Goal: Check status

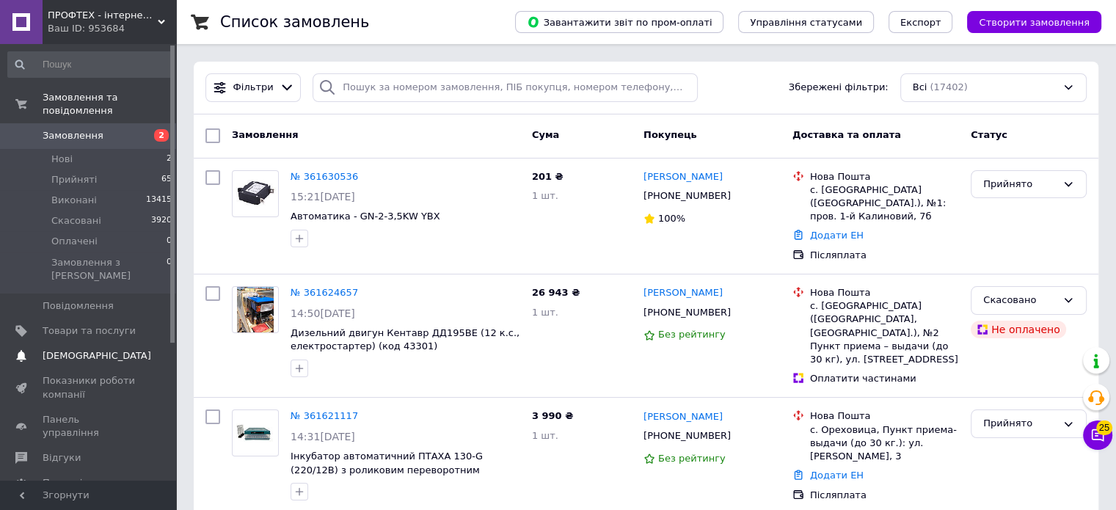
click at [68, 349] on span "[DEMOGRAPHIC_DATA]" at bounding box center [97, 355] width 109 height 13
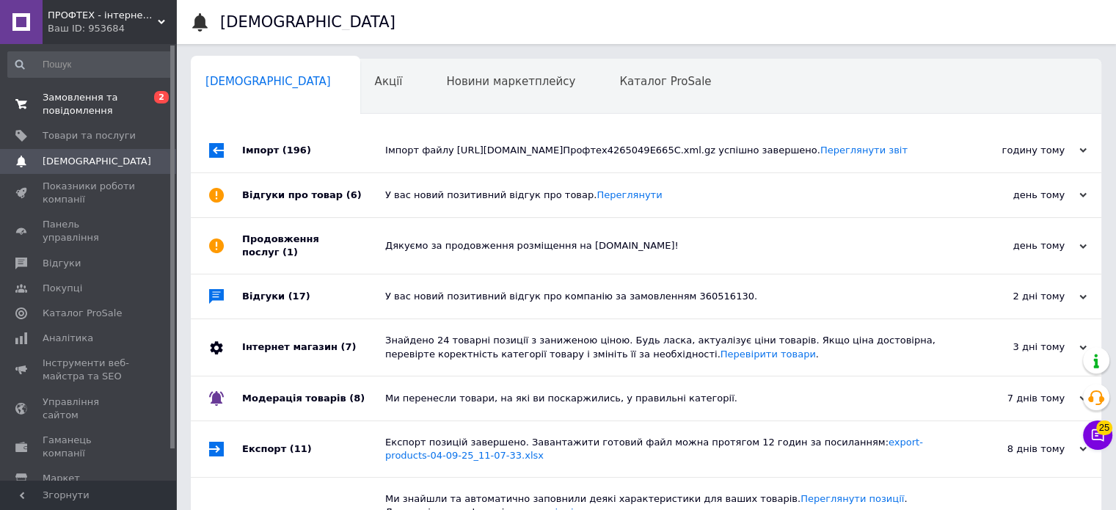
click at [82, 114] on span "Замовлення та повідомлення" at bounding box center [89, 104] width 93 height 26
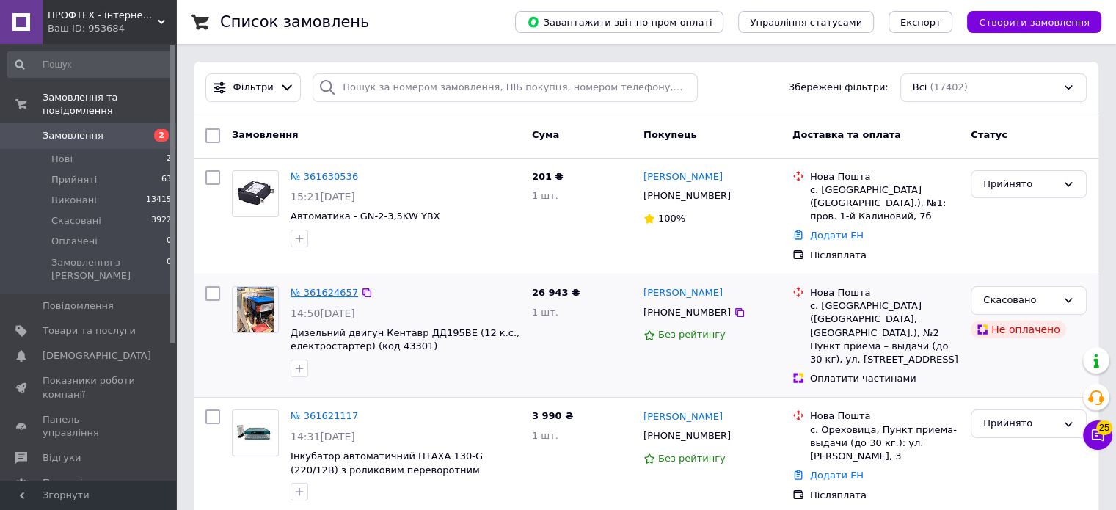
click at [323, 291] on link "№ 361624657" at bounding box center [325, 292] width 68 height 11
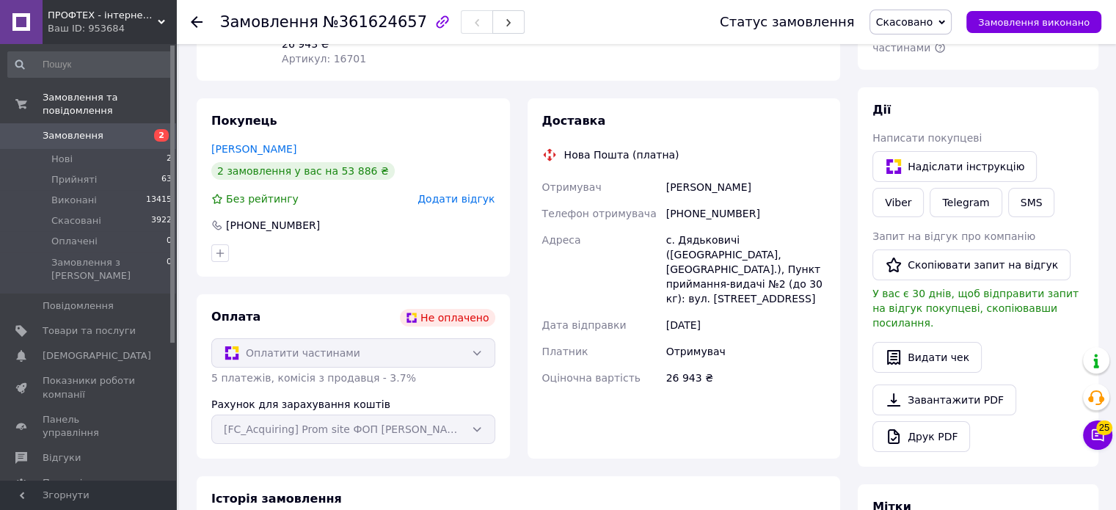
scroll to position [220, 0]
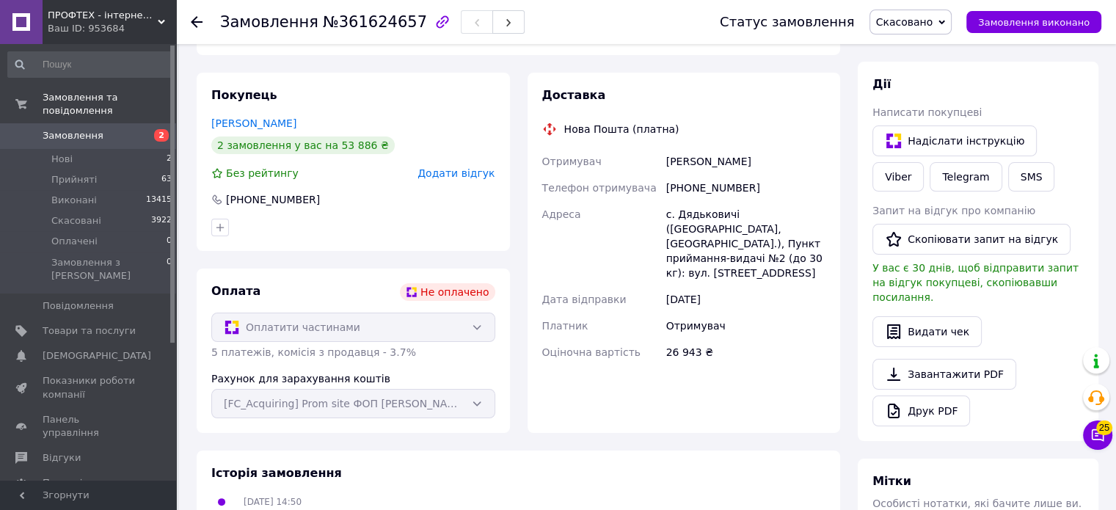
click at [76, 129] on span "Замовлення" at bounding box center [73, 135] width 61 height 13
